Goal: Navigation & Orientation: Find specific page/section

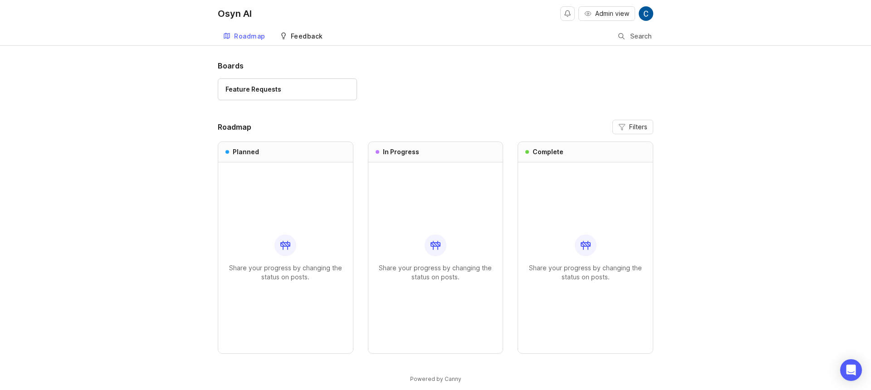
click at [312, 37] on div "Feedback" at bounding box center [307, 36] width 32 height 6
click at [270, 83] on link "Feature Requests" at bounding box center [287, 89] width 139 height 22
